Goal: Transaction & Acquisition: Purchase product/service

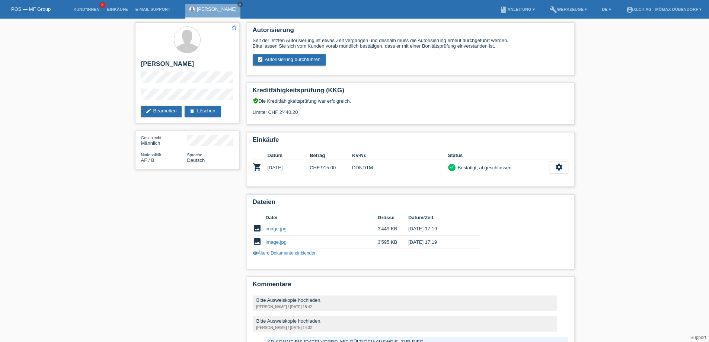
click at [243, 6] on link "close" at bounding box center [240, 4] width 5 height 5
click at [77, 14] on li "Kund*innen 3" at bounding box center [87, 9] width 34 height 19
click at [81, 7] on link "Kund*innen" at bounding box center [87, 9] width 34 height 4
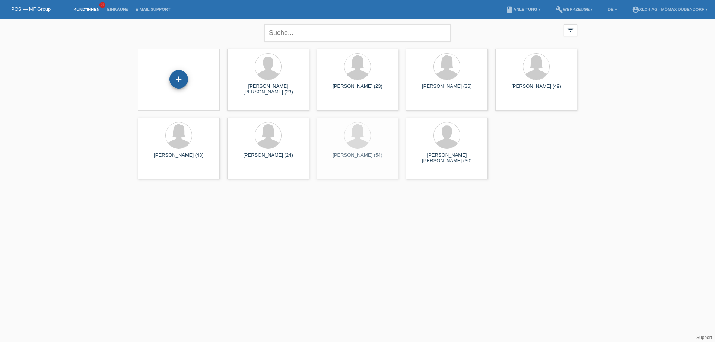
click at [178, 79] on div "+" at bounding box center [178, 79] width 19 height 19
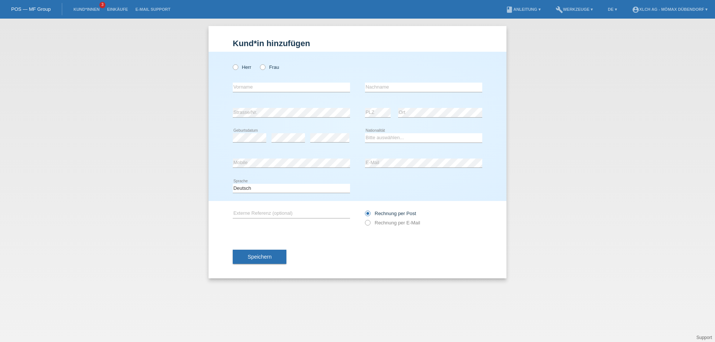
click at [264, 80] on div "error Vorname" at bounding box center [291, 87] width 117 height 25
click at [227, 66] on div "Herr Frau error Vorname error" at bounding box center [357, 126] width 298 height 149
click at [232, 63] on icon at bounding box center [232, 63] width 0 height 0
click at [233, 67] on input "Herr" at bounding box center [235, 66] width 5 height 5
radio input "true"
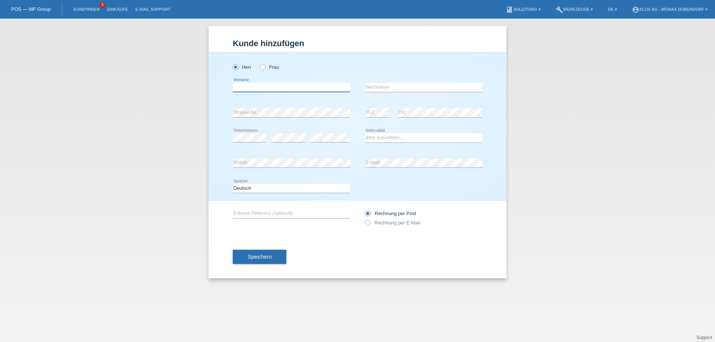
click at [247, 89] on input "text" at bounding box center [291, 87] width 117 height 9
type input "[DEMOGRAPHIC_DATA]"
type input "Hani"
click at [382, 140] on select "Bitte auswählen... Schweiz Deutschland Liechtenstein Österreich ------------ Af…" at bounding box center [423, 137] width 117 height 9
select select "CH"
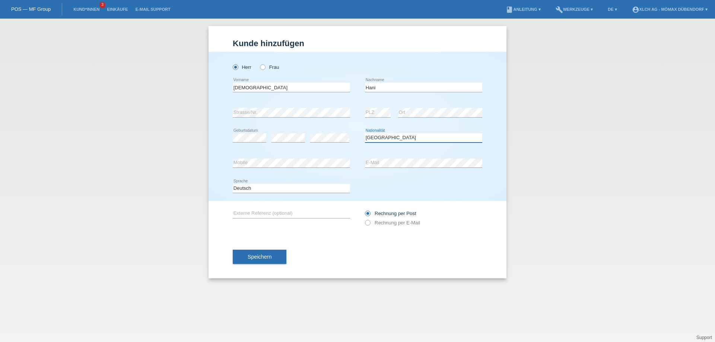
click at [365, 133] on select "Bitte auswählen... Schweiz Deutschland Liechtenstein Österreich ------------ Af…" at bounding box center [423, 137] width 117 height 9
click at [269, 258] on span "Speichern" at bounding box center [260, 257] width 24 height 6
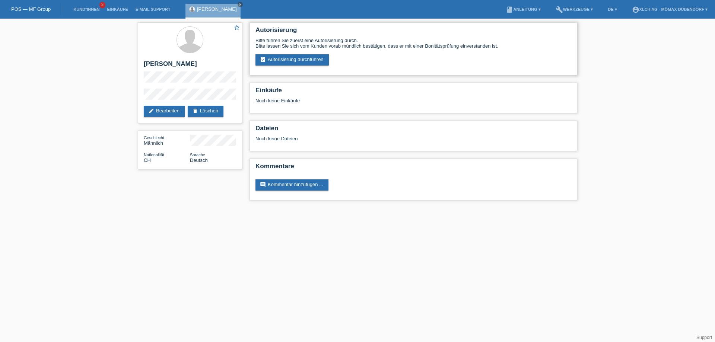
click at [313, 51] on div "Bitte führen Sie zuerst eine Autorisierung durch. Bitte lassen Sie sich vom Kun…" at bounding box center [413, 52] width 316 height 28
click at [314, 56] on link "assignment_turned_in Autorisierung durchführen" at bounding box center [291, 59] width 73 height 11
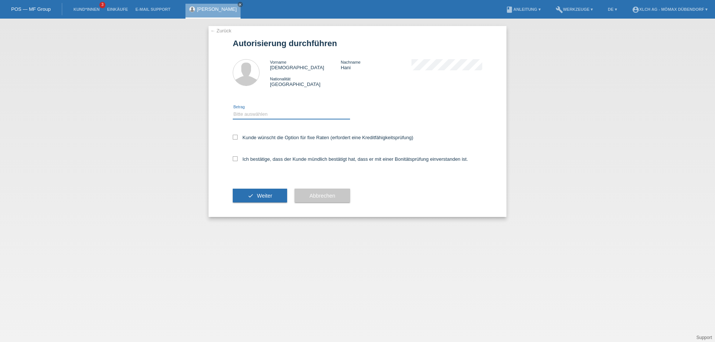
click at [267, 111] on select "Bitte auswählen CHF 1.00 - CHF 499.00 CHF 500.00 - CHF 1'999.00 CHF 2'000.00 - …" at bounding box center [291, 114] width 117 height 9
select select "3"
click at [233, 110] on select "Bitte auswählen CHF 1.00 - CHF 499.00 CHF 500.00 - CHF 1'999.00 CHF 2'000.00 - …" at bounding box center [291, 114] width 117 height 9
click at [234, 138] on icon at bounding box center [235, 137] width 5 height 5
click at [234, 138] on input "Kunde wünscht die Option für fixe Raten (erfordert eine Kreditfähigkeitsprüfung)" at bounding box center [235, 137] width 5 height 5
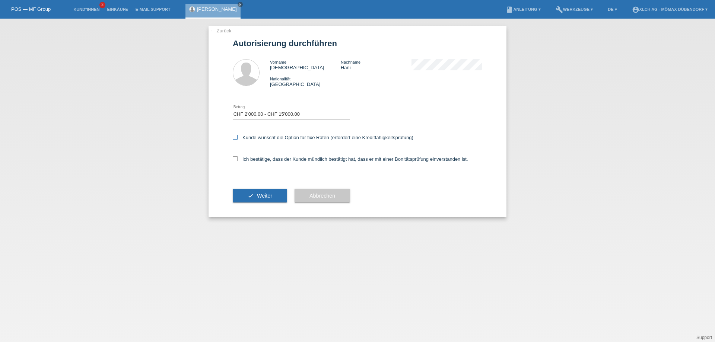
checkbox input "true"
click at [235, 158] on icon at bounding box center [235, 158] width 5 height 5
click at [235, 158] on input "Ich bestätige, dass der Kunde mündlich bestätigt hat, dass er mit einer Bonität…" at bounding box center [235, 158] width 5 height 5
checkbox input "true"
drag, startPoint x: 258, startPoint y: 203, endPoint x: 260, endPoint y: 197, distance: 6.5
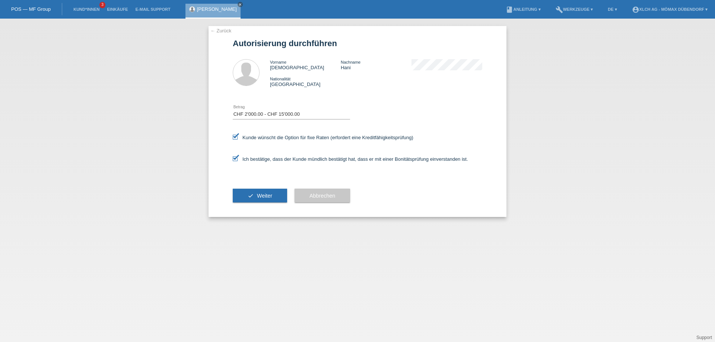
click at [258, 203] on button "check Weiter" at bounding box center [260, 196] width 54 height 14
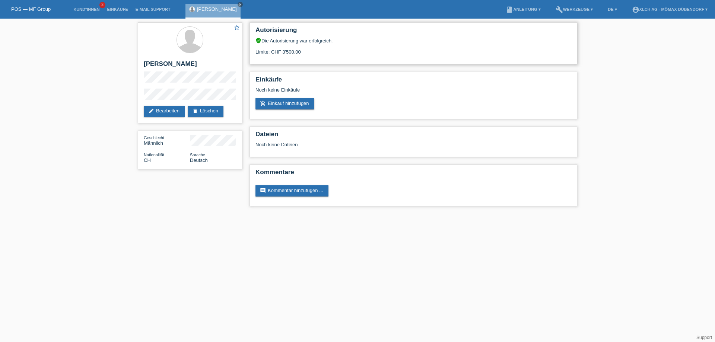
click at [275, 54] on div "Limite: CHF 3'500.00" at bounding box center [413, 49] width 316 height 11
drag, startPoint x: 275, startPoint y: 54, endPoint x: 344, endPoint y: 57, distance: 68.6
click at [344, 57] on div "Autorisierung verified_user Die Autorisierung war erfolgreich. Limite: CHF 3'50…" at bounding box center [413, 43] width 328 height 42
drag, startPoint x: 283, startPoint y: 52, endPoint x: 335, endPoint y: 52, distance: 52.5
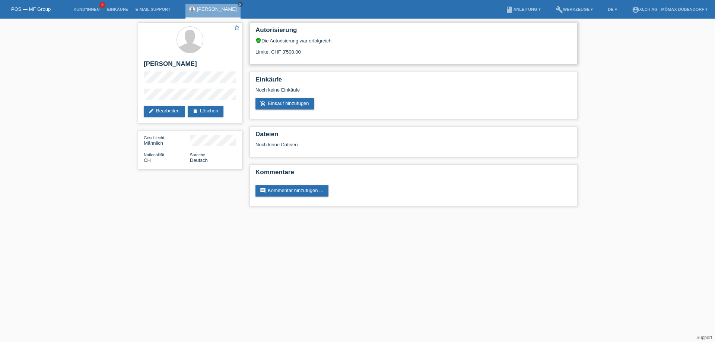
click at [335, 52] on div "Limite: CHF 3'500.00" at bounding box center [413, 49] width 316 height 11
click at [80, 8] on link "Kund*innen" at bounding box center [87, 9] width 34 height 4
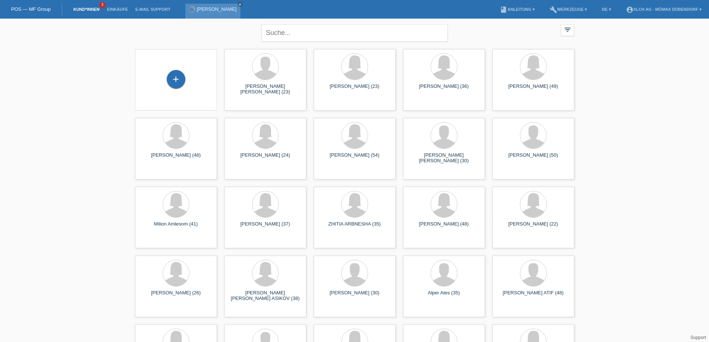
click at [200, 7] on link "[PERSON_NAME]" at bounding box center [217, 9] width 40 height 6
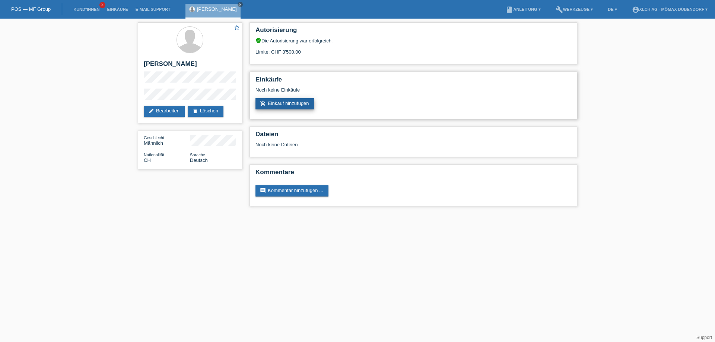
click at [271, 101] on link "add_shopping_cart Einkauf hinzufügen" at bounding box center [284, 103] width 59 height 11
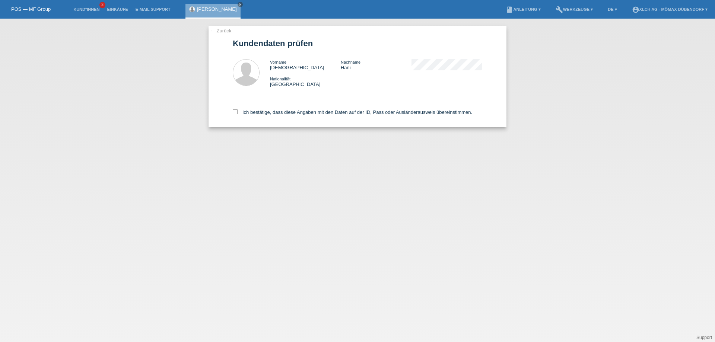
click at [232, 114] on div "← Zurück Kundendaten prüfen Vorname Vedi Nachname [PERSON_NAME] Nationalität [G…" at bounding box center [357, 76] width 298 height 101
click at [233, 114] on icon at bounding box center [235, 111] width 5 height 5
click at [233, 114] on input "Ich bestätige, dass diese Angaben mit den Daten auf der ID, Pass oder Ausländer…" at bounding box center [235, 111] width 5 height 5
checkbox input "true"
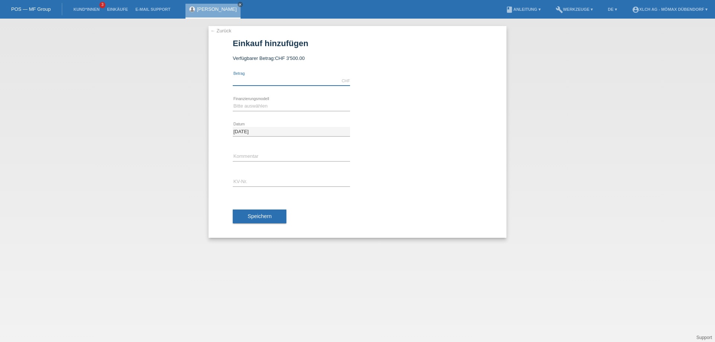
click at [257, 84] on input "text" at bounding box center [291, 80] width 117 height 9
type input "3000.00"
click at [270, 109] on select "Bitte auswählen Kauf auf Rechnung mit Teilzahlungsoption Fixe Raten - Zinsübern…" at bounding box center [291, 106] width 117 height 9
select select "113"
click at [233, 102] on select "Bitte auswählen Kauf auf Rechnung mit Teilzahlungsoption Fixe Raten - Zinsübern…" at bounding box center [291, 106] width 117 height 9
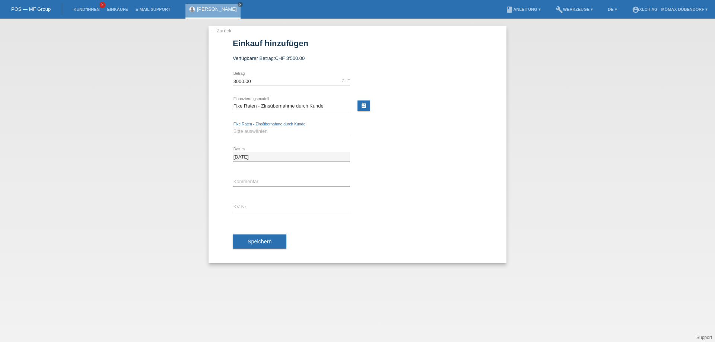
click at [270, 129] on select "Bitte auswählen 6 Raten 12 Raten 24 Raten 36 Raten" at bounding box center [291, 131] width 117 height 9
click at [371, 106] on div "calculate" at bounding box center [419, 107] width 125 height 12
click at [367, 104] on link "calculate" at bounding box center [363, 106] width 13 height 10
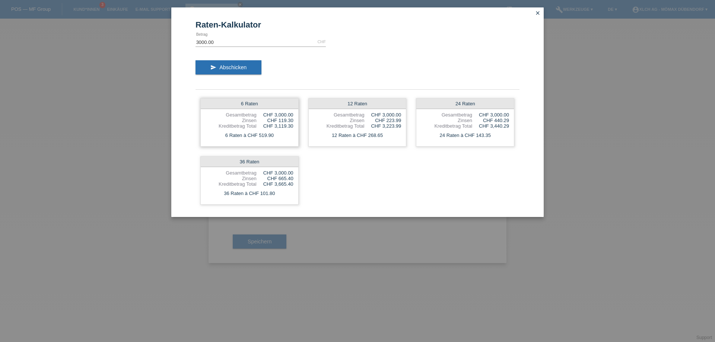
drag, startPoint x: 278, startPoint y: 122, endPoint x: 294, endPoint y: 122, distance: 16.4
click at [294, 122] on div "6 Raten Gesamtbetrag CHF 3,000.00 Zinsen CHF 119.30 Kreditbetrag Total CHF 3,11…" at bounding box center [249, 122] width 98 height 48
drag, startPoint x: 337, startPoint y: 134, endPoint x: 415, endPoint y: 135, distance: 78.6
click at [415, 135] on div "6 Raten Gesamtbetrag CHF 3,000.00 Zinsen CHF 119.30 Kreditbetrag Total CHF 3,11…" at bounding box center [357, 151] width 324 height 116
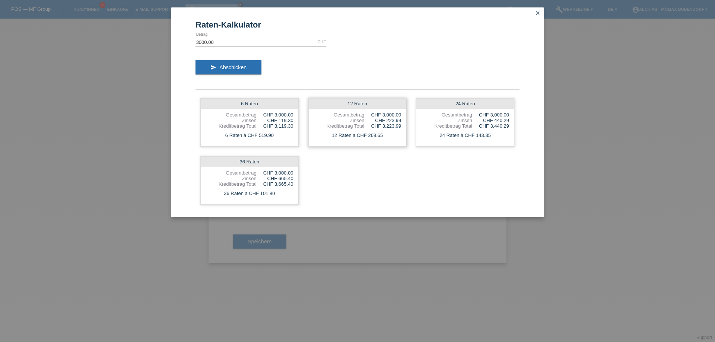
click at [400, 137] on div "12 Raten à CHF 268.65" at bounding box center [358, 136] width 98 height 10
drag, startPoint x: 394, startPoint y: 137, endPoint x: 358, endPoint y: 134, distance: 36.2
click at [358, 134] on div "12 Raten à CHF 268.65" at bounding box center [358, 136] width 98 height 10
click at [375, 134] on div "12 Raten à CHF 268.65" at bounding box center [358, 136] width 98 height 10
drag, startPoint x: 365, startPoint y: 134, endPoint x: 392, endPoint y: 134, distance: 27.2
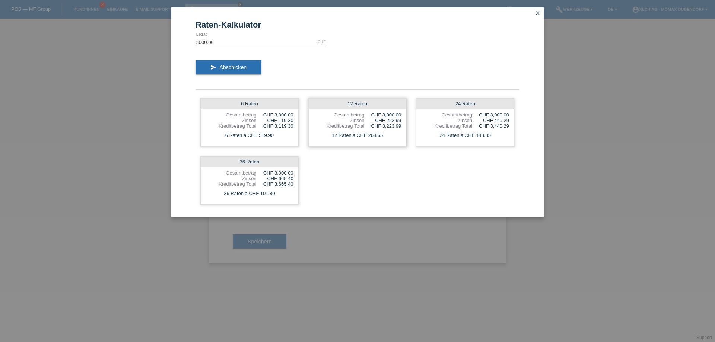
click at [392, 134] on div "12 Raten à CHF 268.65" at bounding box center [358, 136] width 98 height 10
drag, startPoint x: 385, startPoint y: 122, endPoint x: 401, endPoint y: 120, distance: 15.4
click at [401, 120] on div "CHF 223.99" at bounding box center [382, 121] width 37 height 6
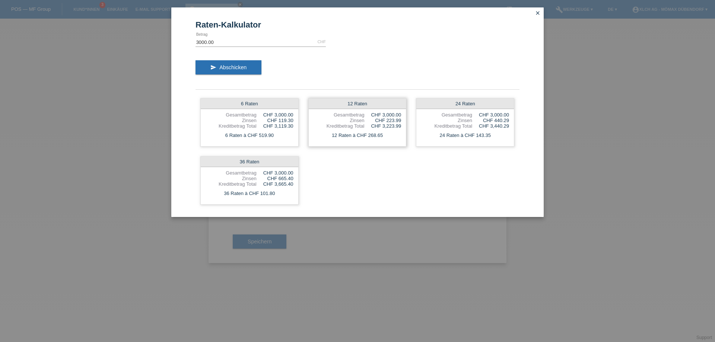
drag, startPoint x: 401, startPoint y: 120, endPoint x: 375, endPoint y: 119, distance: 25.3
click at [375, 119] on div "CHF 223.99" at bounding box center [382, 121] width 37 height 6
drag, startPoint x: 386, startPoint y: 125, endPoint x: 409, endPoint y: 125, distance: 23.1
click at [409, 125] on div "6 Raten Gesamtbetrag CHF 3,000.00 Zinsen CHF 119.30 Kreditbetrag Total CHF 3,11…" at bounding box center [357, 151] width 324 height 116
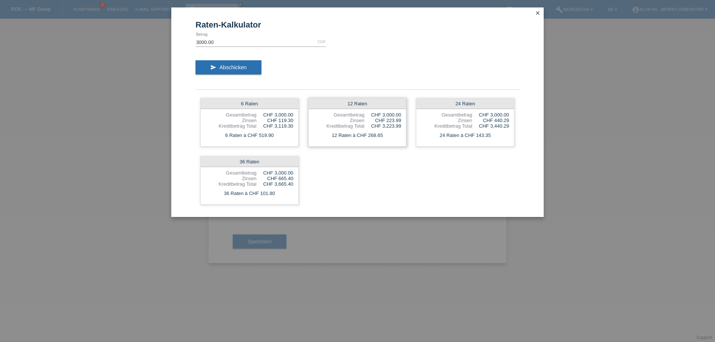
click at [398, 125] on div "CHF 3,223.99" at bounding box center [382, 126] width 37 height 6
drag, startPoint x: 488, startPoint y: 118, endPoint x: 515, endPoint y: 118, distance: 26.8
click at [515, 118] on div "6 Raten Gesamtbetrag CHF 3,000.00 Zinsen CHF 119.30 Kreditbetrag Total CHF 3,11…" at bounding box center [357, 151] width 324 height 116
click at [507, 123] on div "CHF 3,440.29" at bounding box center [490, 126] width 37 height 6
drag, startPoint x: 475, startPoint y: 135, endPoint x: 481, endPoint y: 134, distance: 5.6
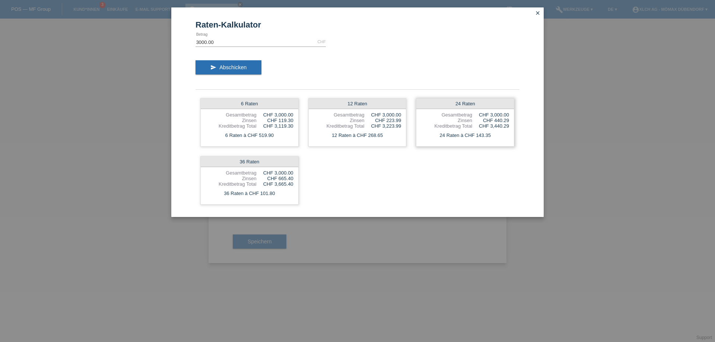
click at [481, 134] on div "24 Raten à CHF 143.35" at bounding box center [465, 136] width 98 height 10
drag, startPoint x: 437, startPoint y: 136, endPoint x: 503, endPoint y: 136, distance: 65.5
click at [503, 136] on div "24 Raten à CHF 143.35" at bounding box center [465, 136] width 98 height 10
drag, startPoint x: 473, startPoint y: 135, endPoint x: 498, endPoint y: 135, distance: 25.3
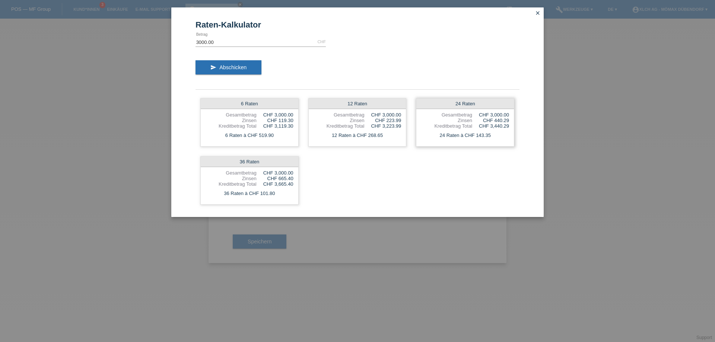
click at [498, 135] on div "24 Raten à CHF 143.35" at bounding box center [465, 136] width 98 height 10
drag, startPoint x: 493, startPoint y: 121, endPoint x: 531, endPoint y: 121, distance: 38.0
click at [531, 121] on div "Raten-Kalkulator 3000.00 CHF error [GEOGRAPHIC_DATA] send Abschicken 6 Raten Ge…" at bounding box center [357, 112] width 372 height 210
click at [511, 124] on div "24 Raten Gesamtbetrag CHF 3,000.00 Zinsen CHF 440.29 Kreditbetrag Total CHF 3,4…" at bounding box center [465, 122] width 98 height 48
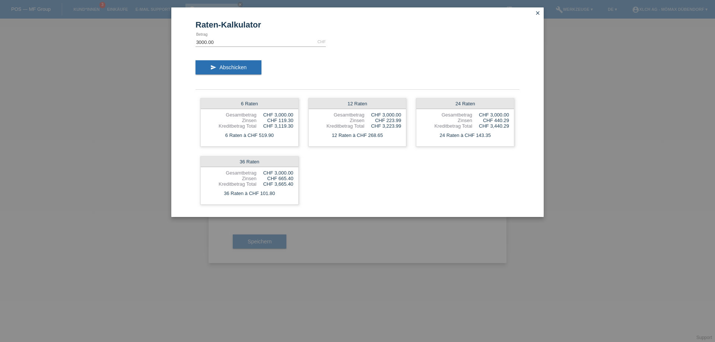
click at [460, 160] on div "6 Raten Gesamtbetrag CHF 3,000.00 Zinsen CHF 119.30 Kreditbetrag Total CHF 3,11…" at bounding box center [357, 151] width 324 height 116
drag, startPoint x: 481, startPoint y: 122, endPoint x: 513, endPoint y: 123, distance: 32.0
click at [513, 123] on div "24 Raten Gesamtbetrag CHF 3,000.00 Zinsen CHF 440.29 Kreditbetrag Total CHF 3,4…" at bounding box center [465, 122] width 98 height 48
drag, startPoint x: 376, startPoint y: 121, endPoint x: 402, endPoint y: 119, distance: 26.5
click at [402, 119] on div "12 Raten Gesamtbetrag CHF 3,000.00 Zinsen CHF 223.99 Kreditbetrag Total CHF 3,2…" at bounding box center [357, 122] width 98 height 48
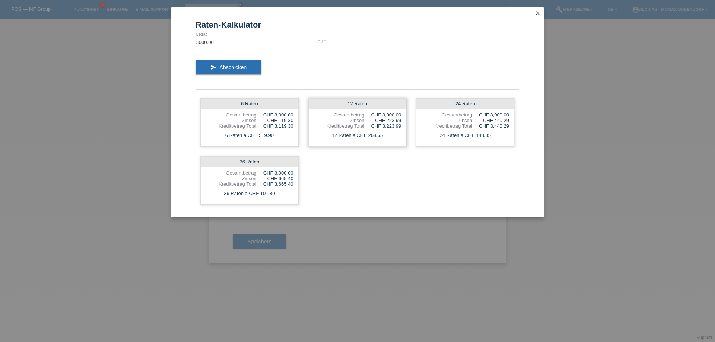
click at [402, 119] on div "12 Raten Gesamtbetrag CHF 3,000.00 Zinsen CHF 223.99 Kreditbetrag Total CHF 3,2…" at bounding box center [357, 122] width 98 height 48
drag, startPoint x: 402, startPoint y: 119, endPoint x: 383, endPoint y: 119, distance: 19.0
click at [383, 119] on div "12 Raten Gesamtbetrag CHF 3,000.00 Zinsen CHF 223.99 Kreditbetrag Total CHF 3,2…" at bounding box center [357, 122] width 98 height 48
drag, startPoint x: 374, startPoint y: 126, endPoint x: 403, endPoint y: 127, distance: 28.7
click at [403, 127] on div "12 Raten Gesamtbetrag CHF 3,000.00 Zinsen CHF 223.99 Kreditbetrag Total CHF 3,2…" at bounding box center [357, 122] width 98 height 48
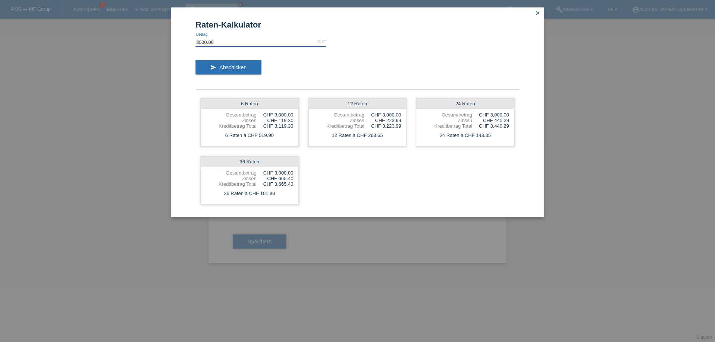
click at [238, 38] on input "3000.00" at bounding box center [260, 41] width 130 height 9
type input "3"
type input "5"
click at [239, 69] on span "Abschicken" at bounding box center [232, 67] width 27 height 6
drag, startPoint x: 259, startPoint y: 133, endPoint x: 282, endPoint y: 133, distance: 22.3
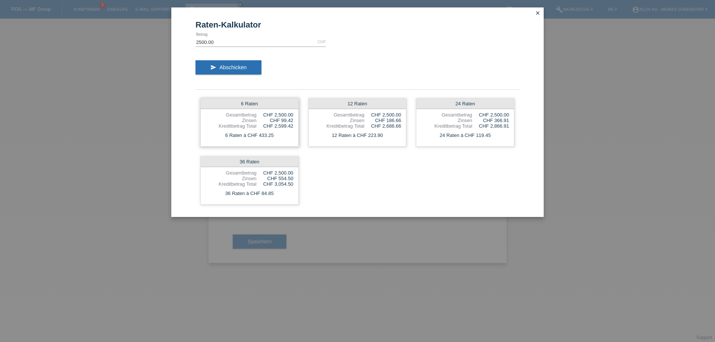
click at [282, 133] on div "6 Raten à CHF 433.25" at bounding box center [250, 136] width 98 height 10
drag, startPoint x: 281, startPoint y: 120, endPoint x: 292, endPoint y: 119, distance: 11.2
click at [292, 119] on div "CHF 99.42" at bounding box center [274, 121] width 37 height 6
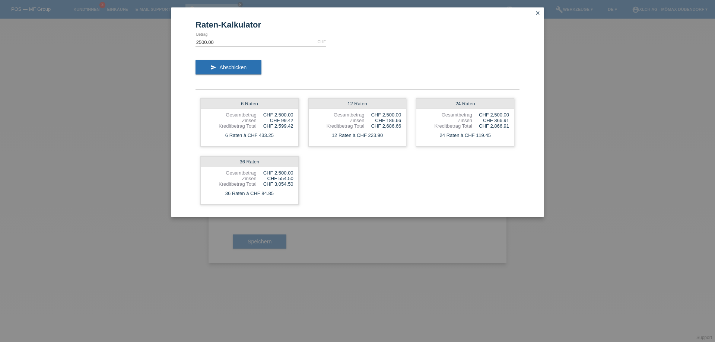
drag, startPoint x: 384, startPoint y: 119, endPoint x: 373, endPoint y: 153, distance: 35.2
click at [373, 153] on div "6 Raten Gesamtbetrag CHF 2,500.00 Zinsen CHF 99.42 Kreditbetrag Total CHF 2,599…" at bounding box center [357, 151] width 324 height 116
click at [373, 138] on div "12 Raten à CHF 223.90" at bounding box center [358, 136] width 98 height 10
drag, startPoint x: 370, startPoint y: 136, endPoint x: 393, endPoint y: 136, distance: 23.5
click at [393, 136] on div "12 Raten à CHF 223.90" at bounding box center [358, 136] width 98 height 10
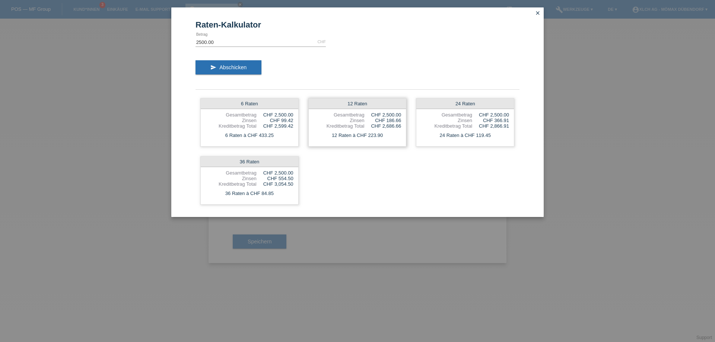
click at [393, 136] on div "12 Raten à CHF 223.90" at bounding box center [358, 136] width 98 height 10
click at [239, 33] on form "Raten-Kalkulator 2500.00 CHF error [GEOGRAPHIC_DATA] send Abschicken 6 Raten Ge…" at bounding box center [357, 118] width 324 height 197
drag, startPoint x: 242, startPoint y: 42, endPoint x: 98, endPoint y: 44, distance: 144.8
click at [102, 44] on div "Raten-Kalkulator 2500.00 CHF error [GEOGRAPHIC_DATA] send Abschicken 6 Raten Ge…" at bounding box center [357, 171] width 715 height 342
type input "1499.00"
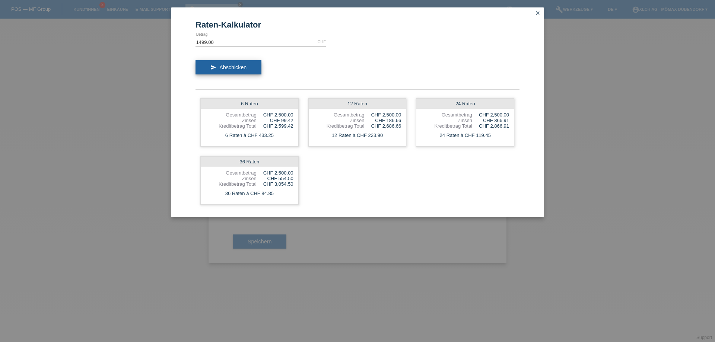
click at [205, 65] on button "send Abschicken" at bounding box center [228, 67] width 66 height 14
drag, startPoint x: 250, startPoint y: 137, endPoint x: 296, endPoint y: 137, distance: 46.2
click at [296, 137] on div "6 Raten à CHF 259.80" at bounding box center [250, 136] width 98 height 10
drag, startPoint x: 281, startPoint y: 121, endPoint x: 291, endPoint y: 121, distance: 10.8
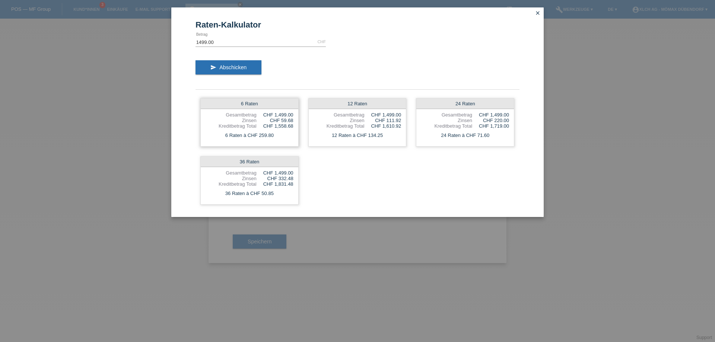
click at [291, 121] on div "CHF 59.68" at bounding box center [274, 121] width 37 height 6
click at [537, 15] on icon "close" at bounding box center [538, 13] width 6 height 6
